Goal: Information Seeking & Learning: Learn about a topic

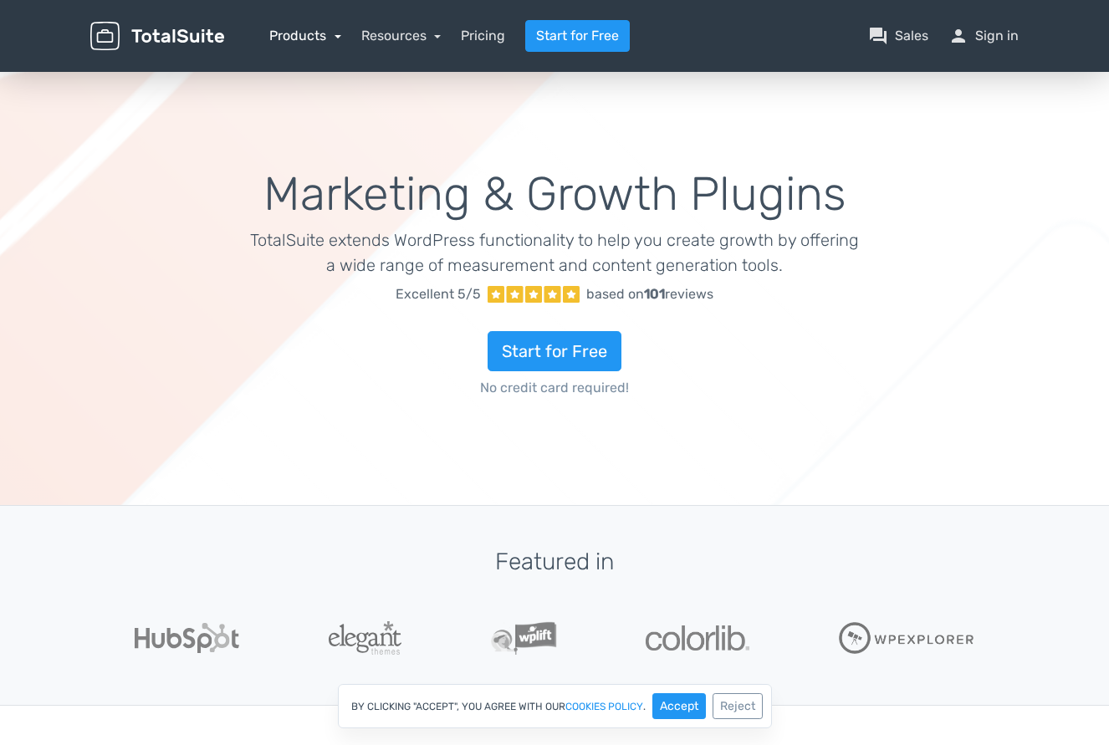
click at [317, 38] on link "Products" at bounding box center [305, 36] width 72 height 16
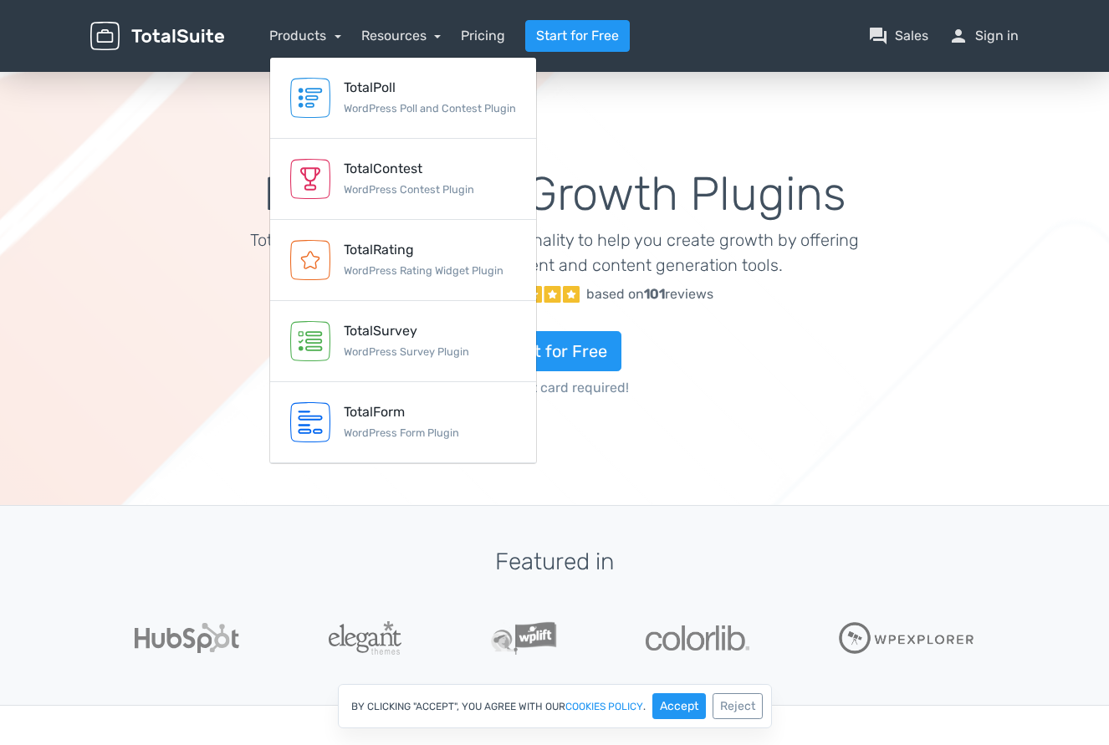
click at [187, 115] on div "Marketing & Growth Plugins TotalSuite extends WordPress functionality to help y…" at bounding box center [554, 288] width 1109 height 438
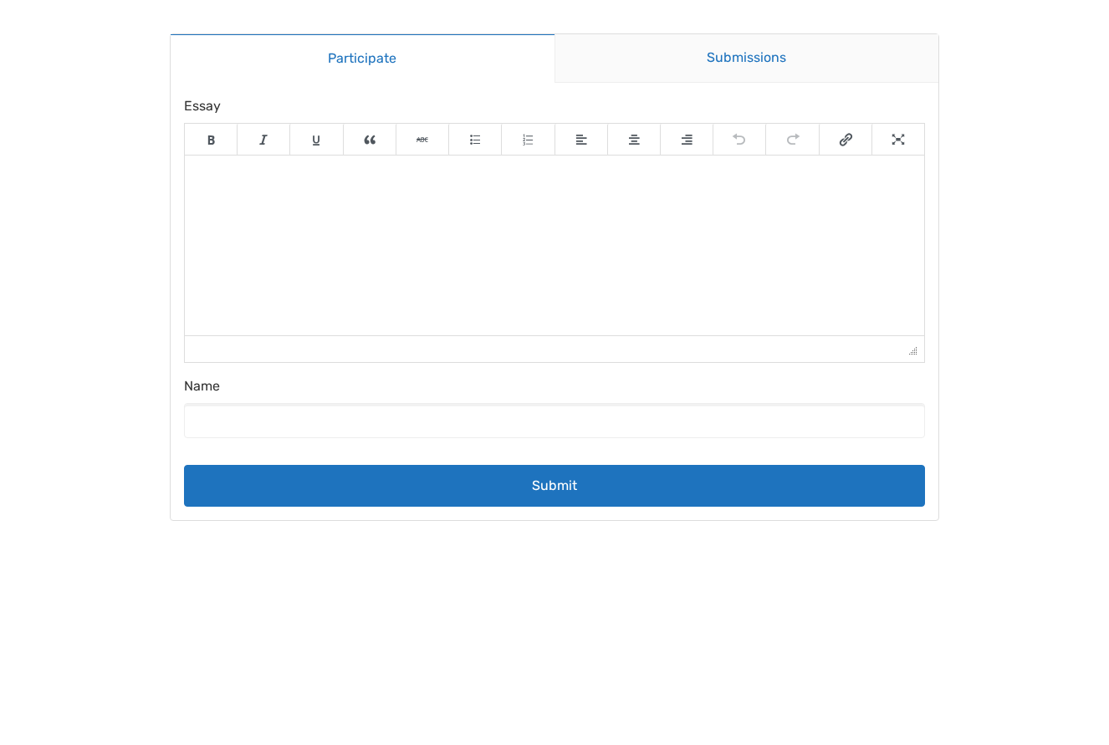
click at [729, 58] on link "Submissions" at bounding box center [747, 58] width 385 height 49
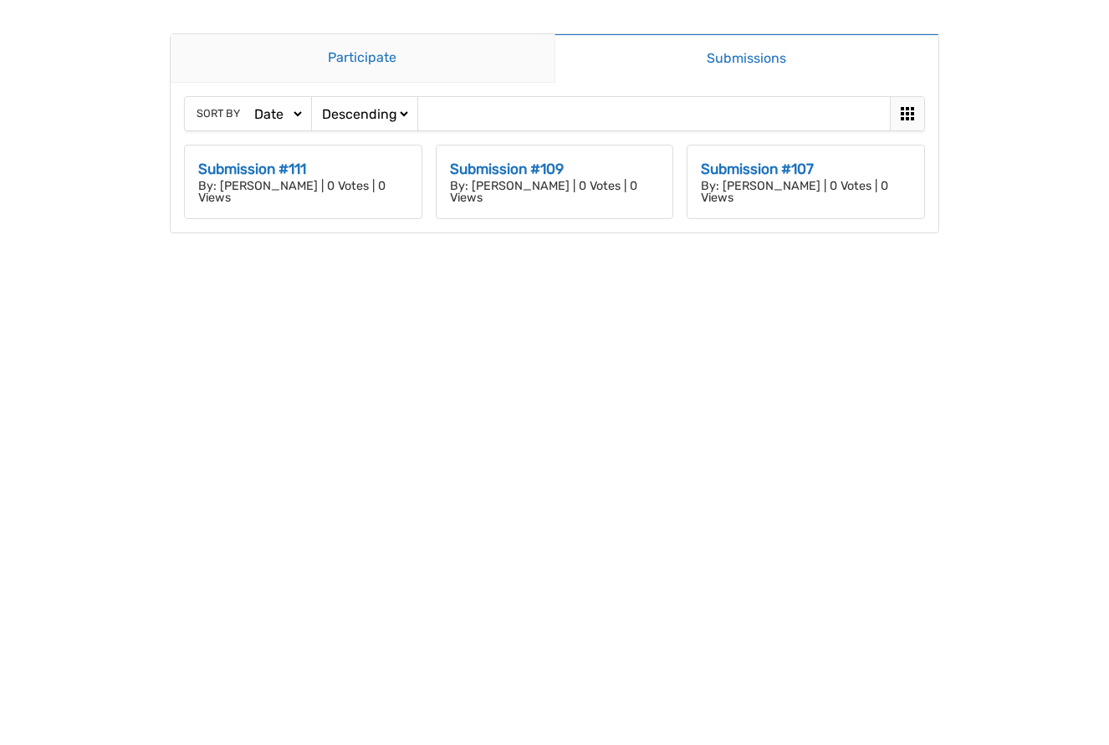
click at [438, 67] on link "Participate" at bounding box center [363, 58] width 384 height 49
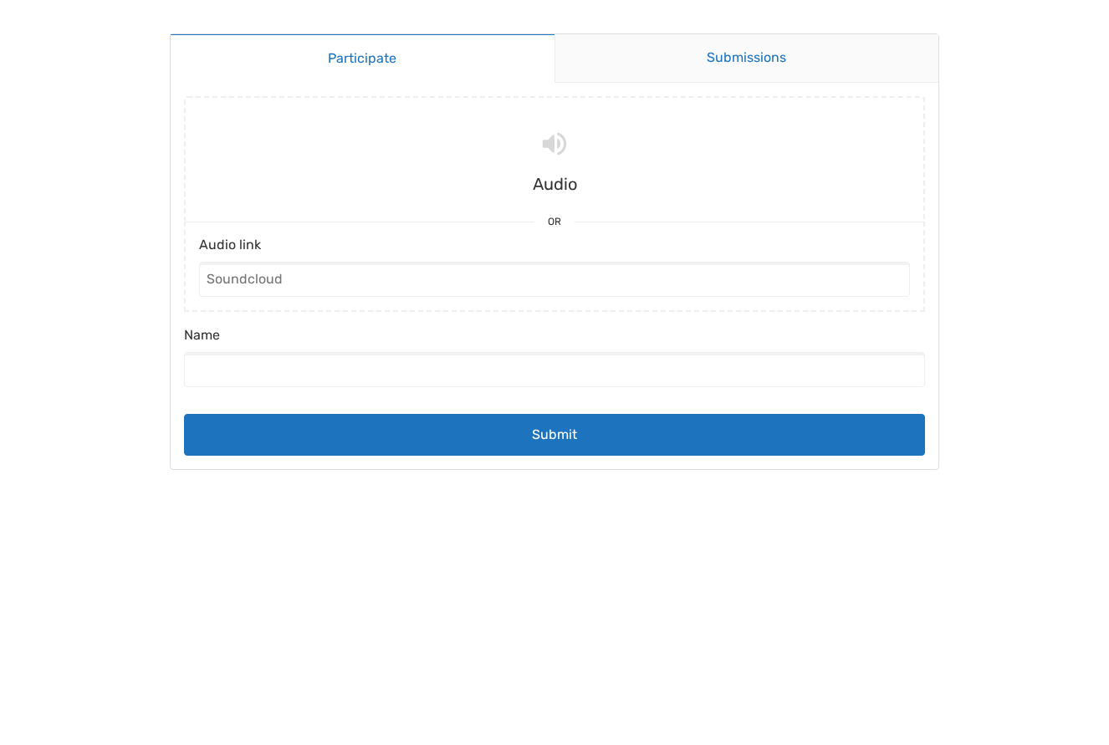
click at [647, 61] on link "Submissions" at bounding box center [747, 58] width 385 height 49
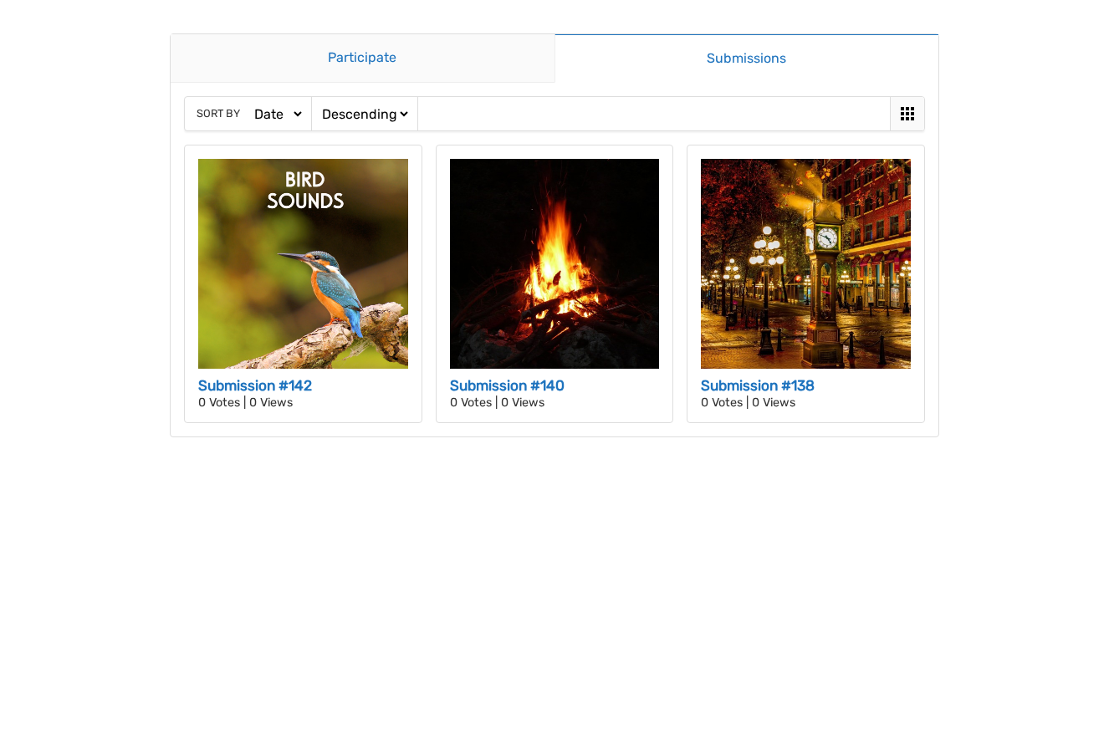
click at [287, 60] on link "Participate" at bounding box center [363, 58] width 384 height 49
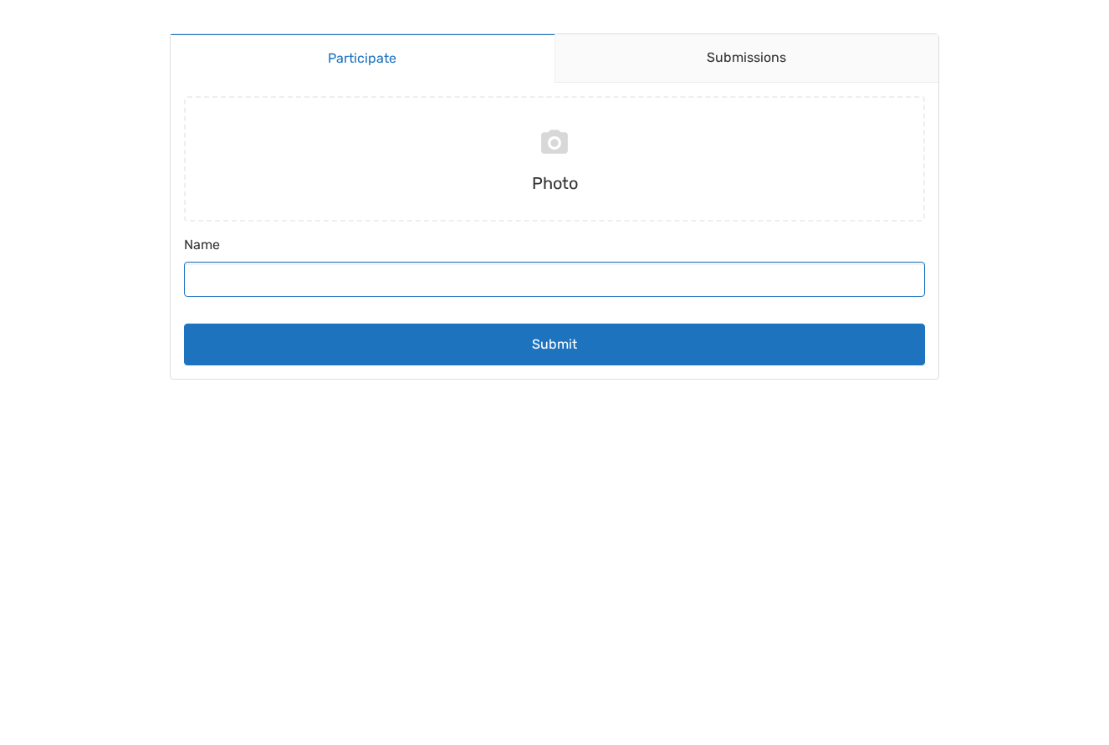
click at [422, 281] on input "Name" at bounding box center [554, 279] width 741 height 35
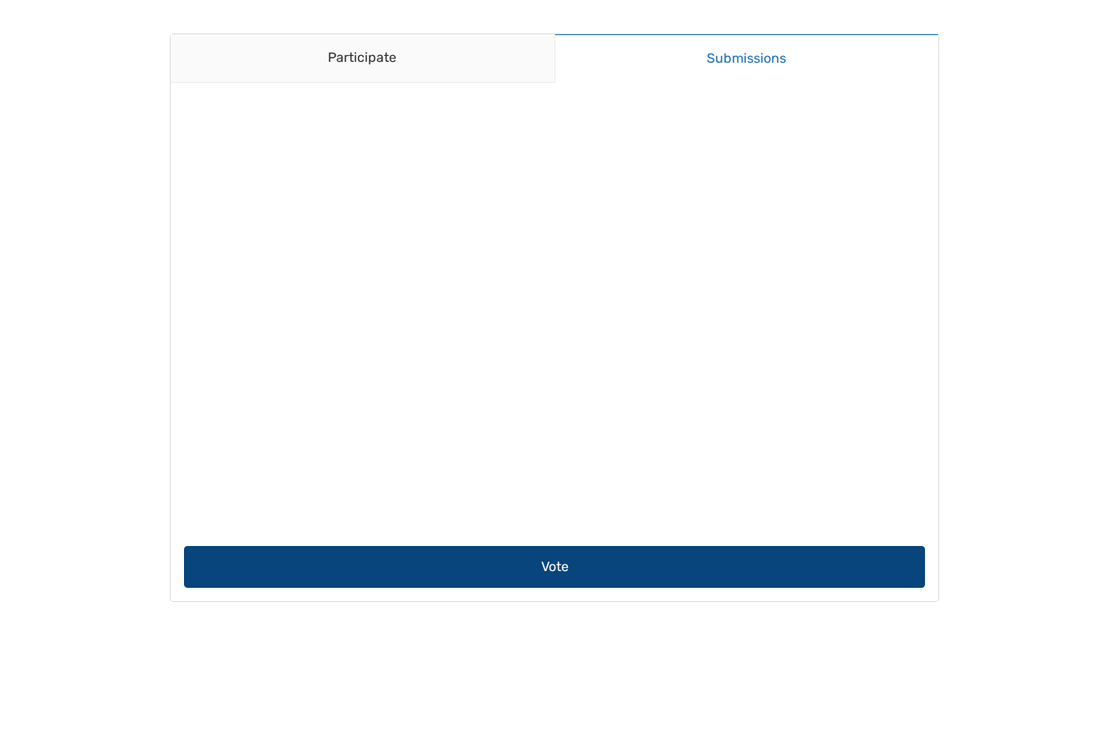
click at [605, 567] on button "Vote" at bounding box center [554, 567] width 741 height 42
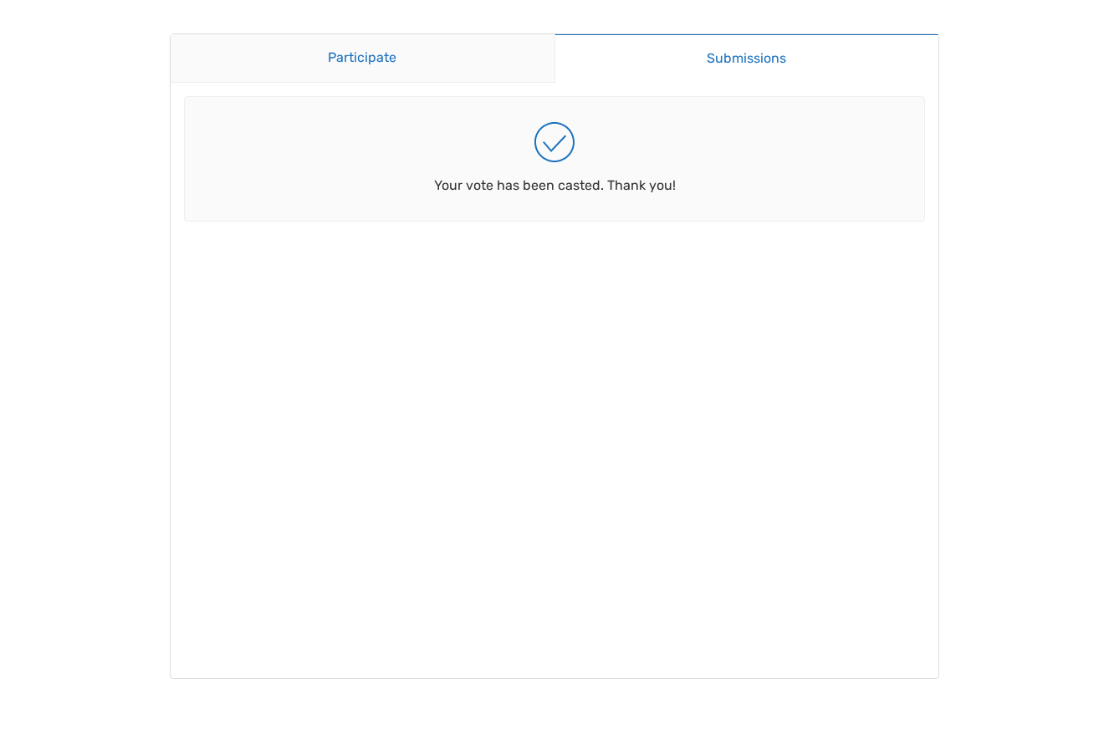
click at [470, 56] on link "Participate" at bounding box center [363, 58] width 384 height 49
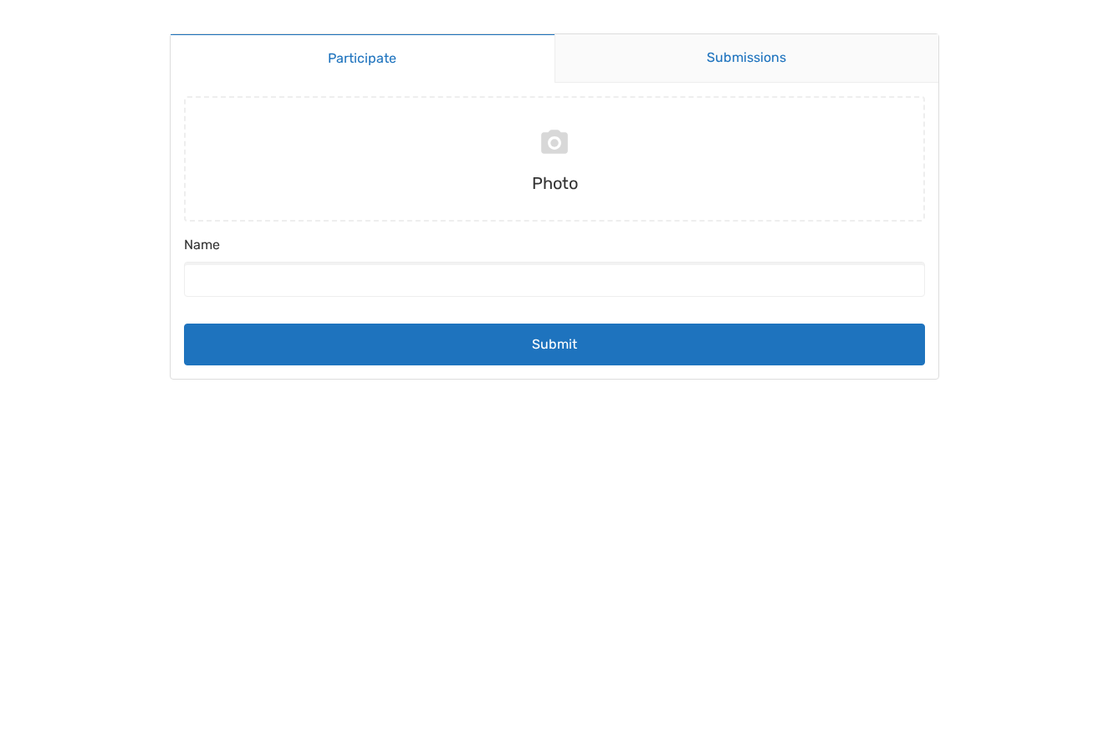
click at [694, 44] on link "Submissions" at bounding box center [747, 58] width 385 height 49
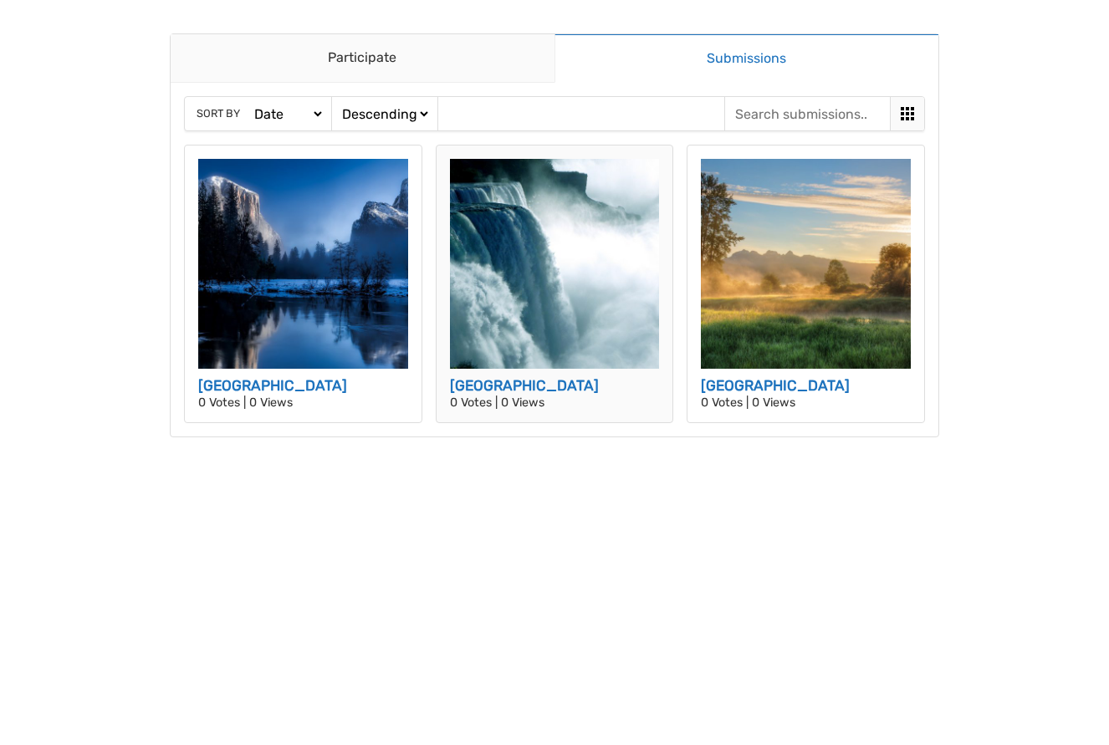
click at [564, 310] on img at bounding box center [555, 264] width 210 height 210
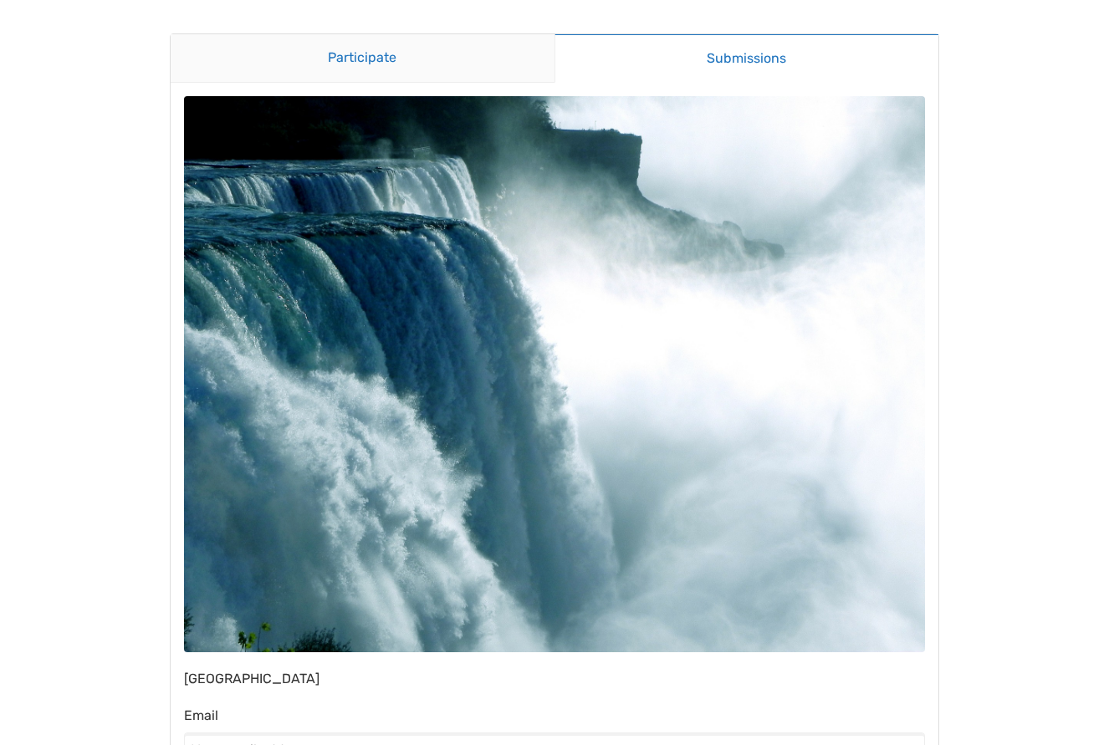
click at [397, 59] on link "Participate" at bounding box center [363, 58] width 384 height 49
